Goal: Transaction & Acquisition: Purchase product/service

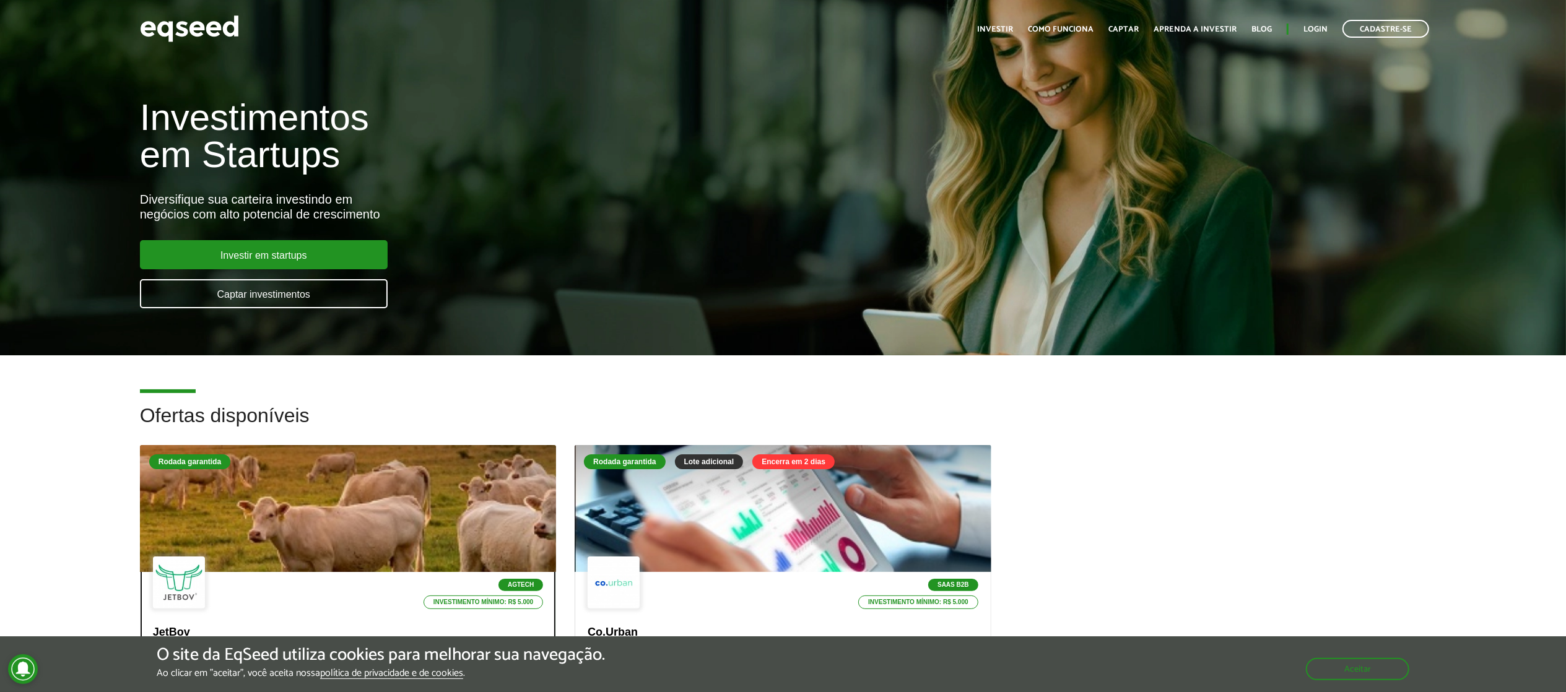
click at [365, 519] on div at bounding box center [348, 509] width 500 height 152
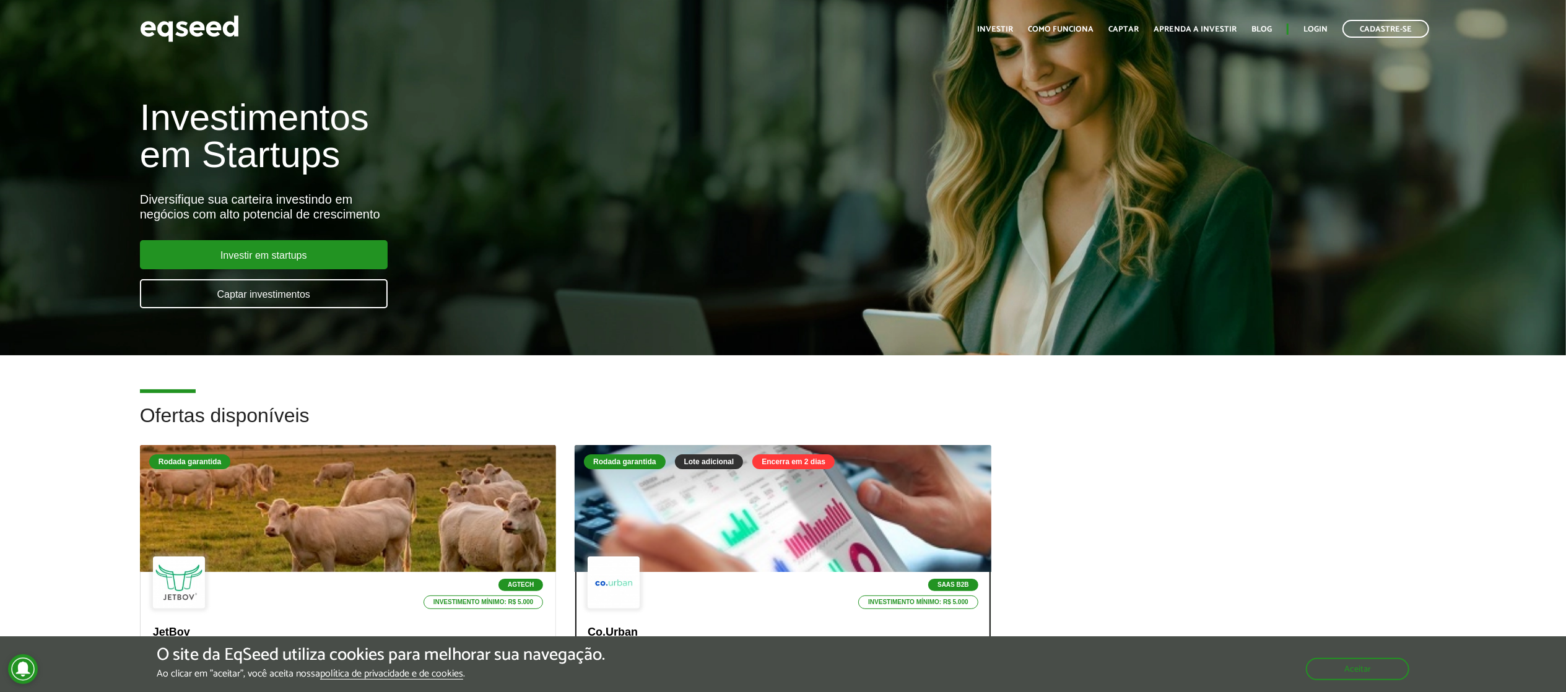
click at [695, 481] on div at bounding box center [783, 509] width 500 height 152
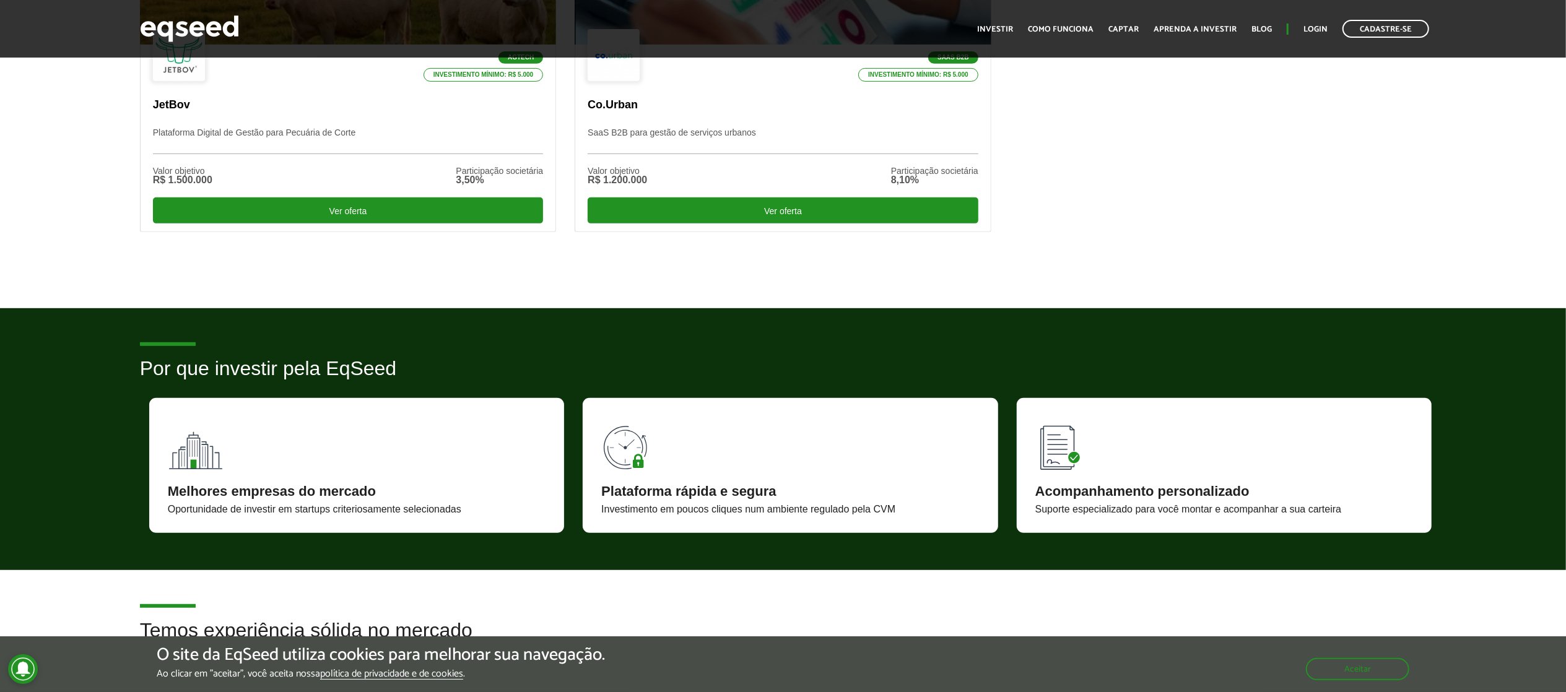
scroll to position [536, 0]
